Goal: Information Seeking & Learning: Find specific fact

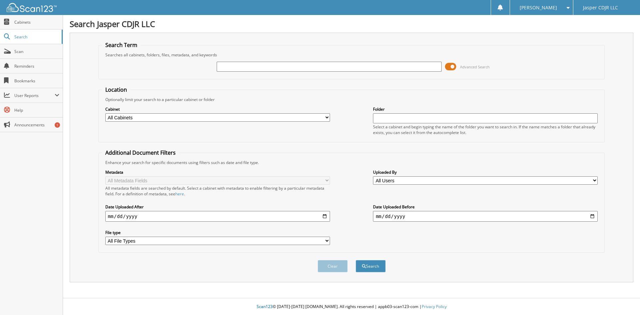
click at [264, 65] on input "text" at bounding box center [329, 67] width 225 height 10
type input "3"
click at [380, 63] on input "text" at bounding box center [329, 67] width 225 height 10
type input "33935"
click at [356, 260] on button "Search" at bounding box center [371, 266] width 30 height 12
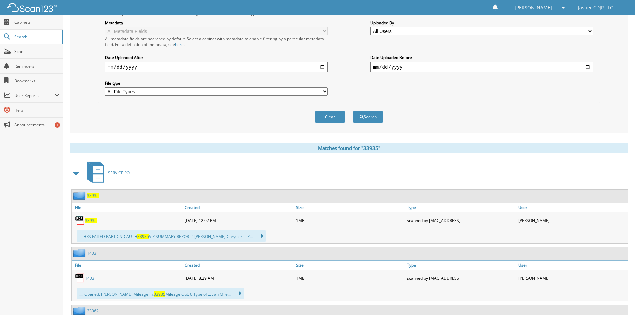
scroll to position [167, 0]
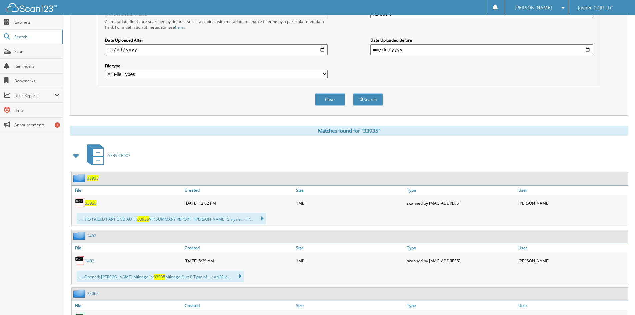
click at [93, 203] on span "33935" at bounding box center [91, 203] width 12 height 6
